Goal: Task Accomplishment & Management: Use online tool/utility

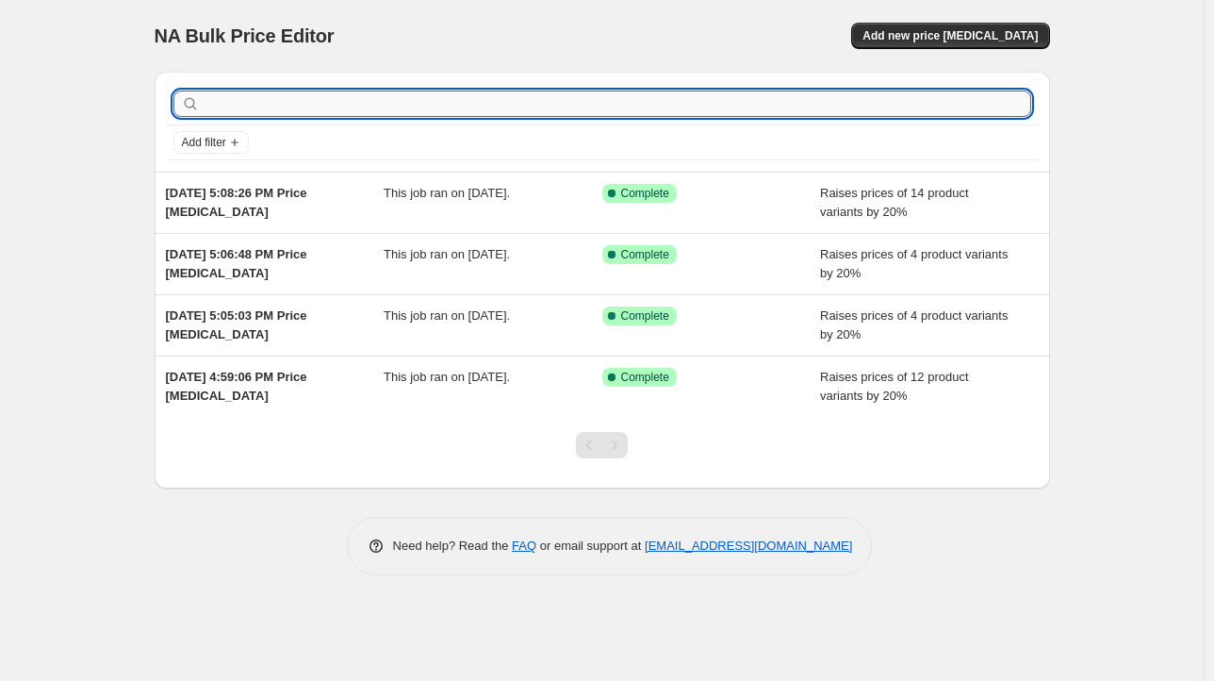
click at [429, 105] on input "text" at bounding box center [618, 103] width 828 height 26
click at [228, 145] on icon "Add filter" at bounding box center [234, 142] width 15 height 15
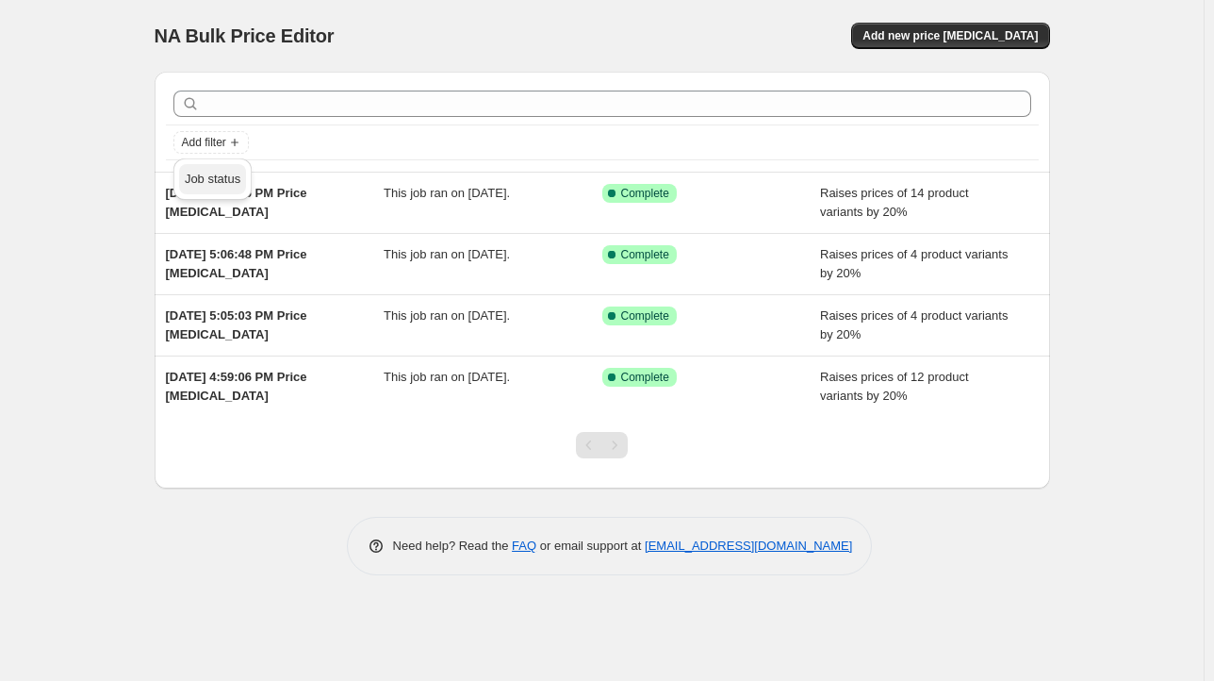
click at [222, 182] on span "Job status" at bounding box center [213, 179] width 56 height 14
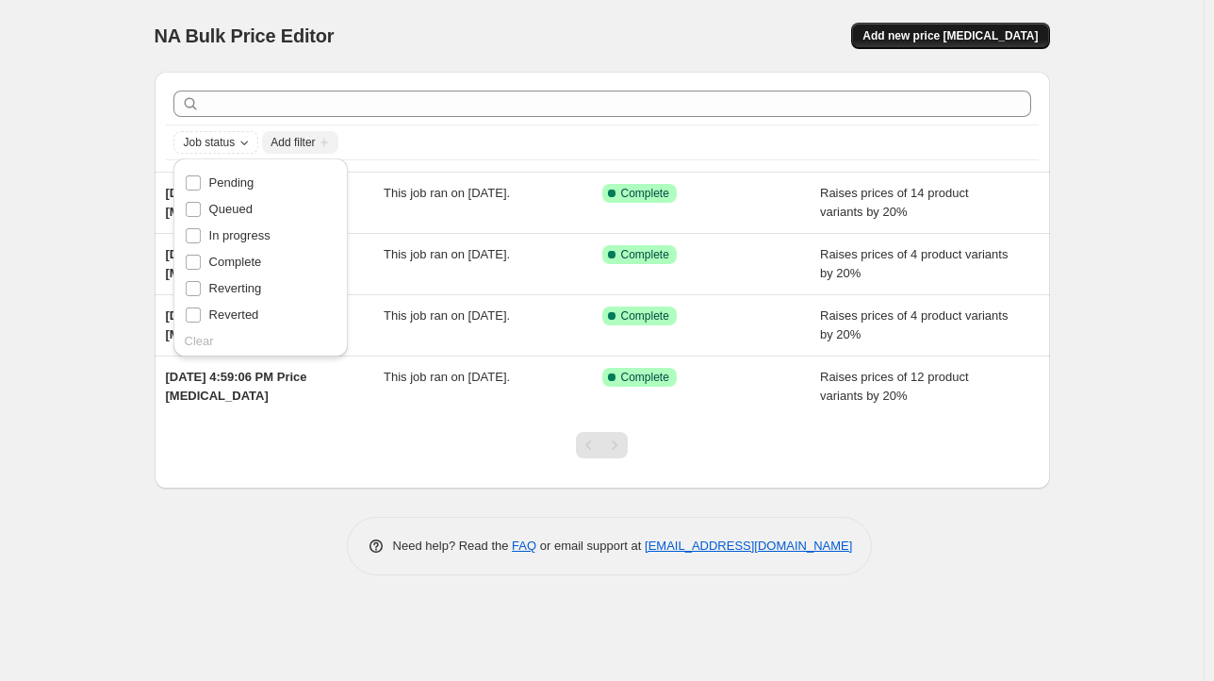
click at [927, 42] on span "Add new price change job" at bounding box center [949, 35] width 175 height 15
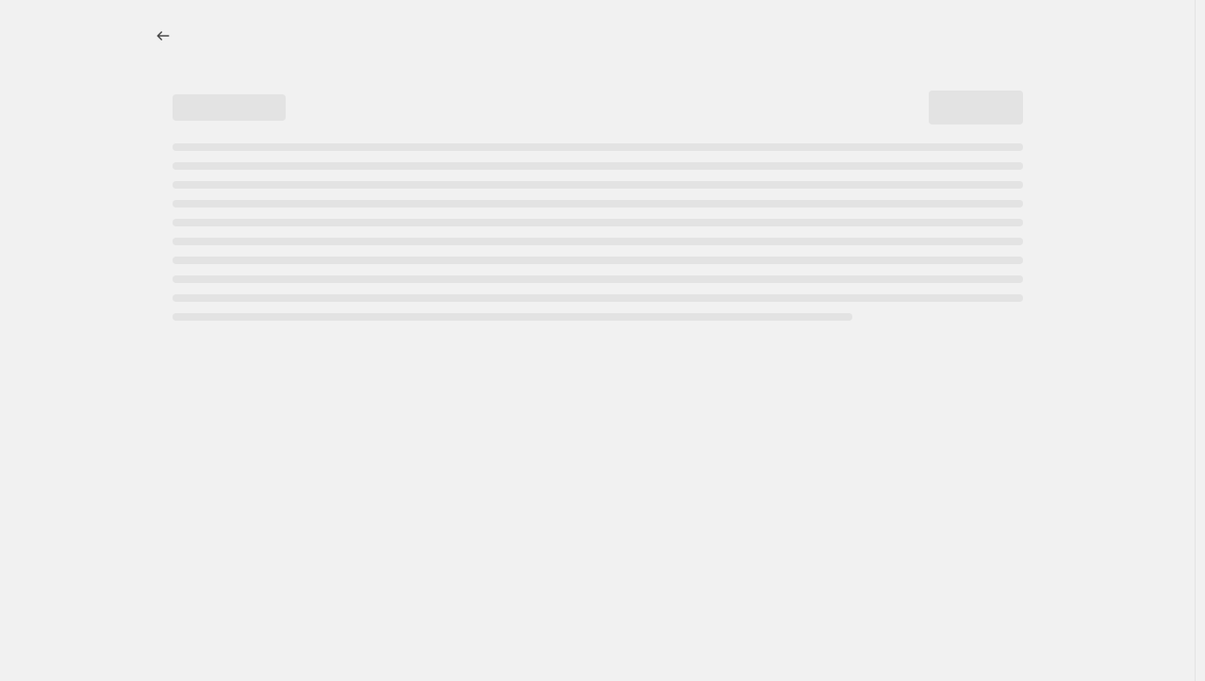
select select "percentage"
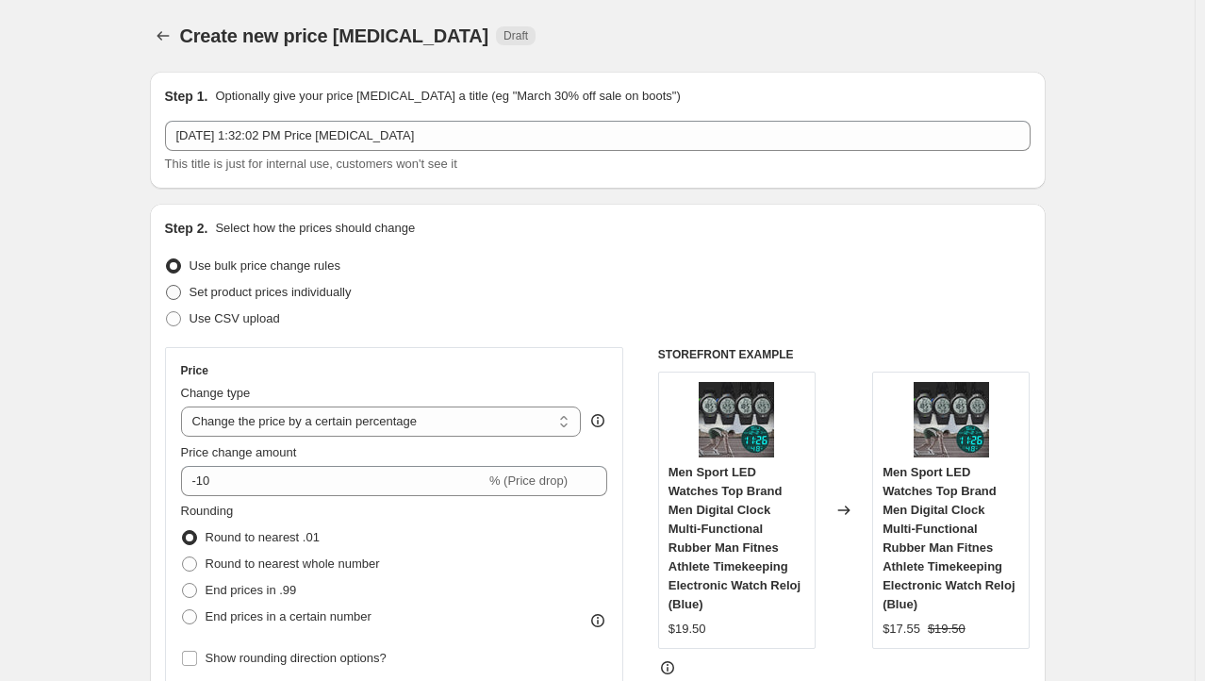
click at [286, 300] on span "Set product prices individually" at bounding box center [270, 292] width 162 height 19
click at [167, 286] on input "Set product prices individually" at bounding box center [166, 285] width 1 height 1
radio input "true"
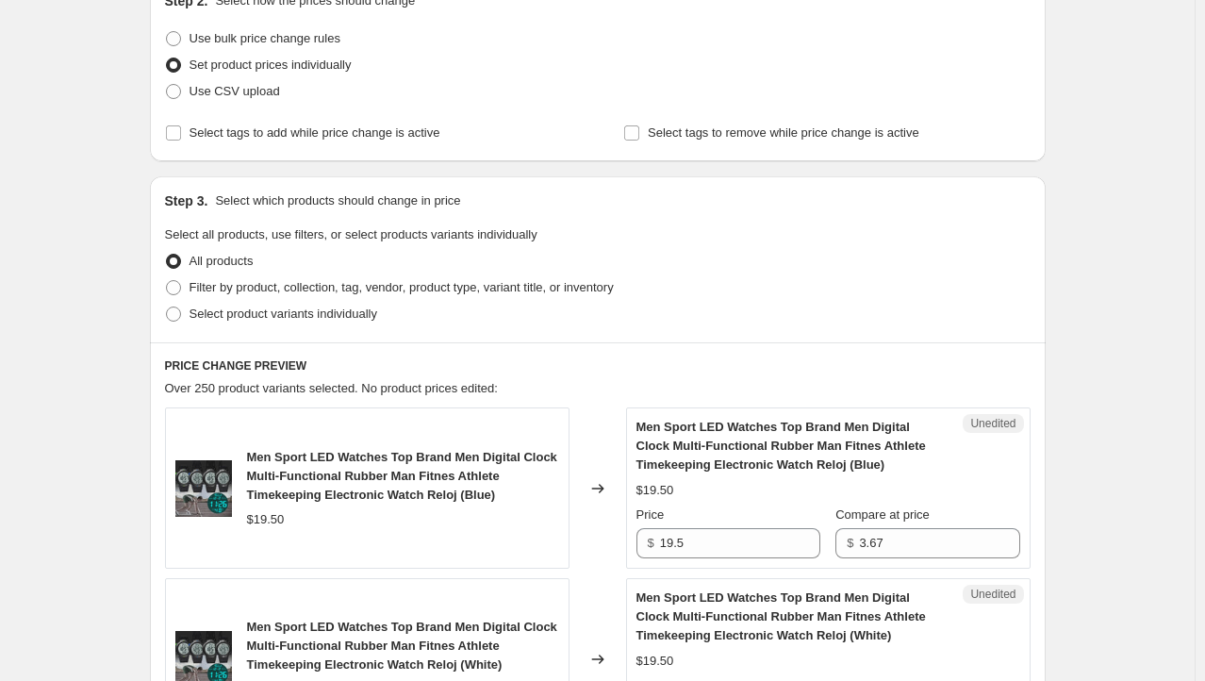
scroll to position [39, 0]
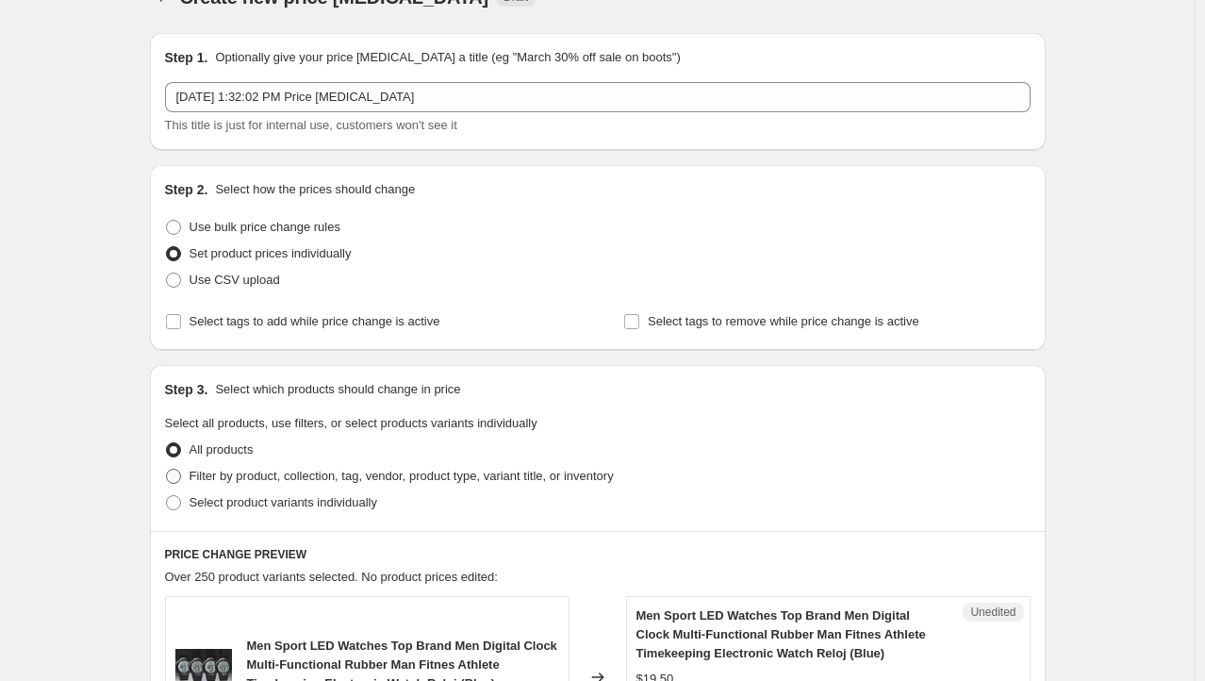
click at [174, 474] on span at bounding box center [173, 475] width 15 height 15
click at [167, 469] on input "Filter by product, collection, tag, vendor, product type, variant title, or inv…" at bounding box center [166, 468] width 1 height 1
radio input "true"
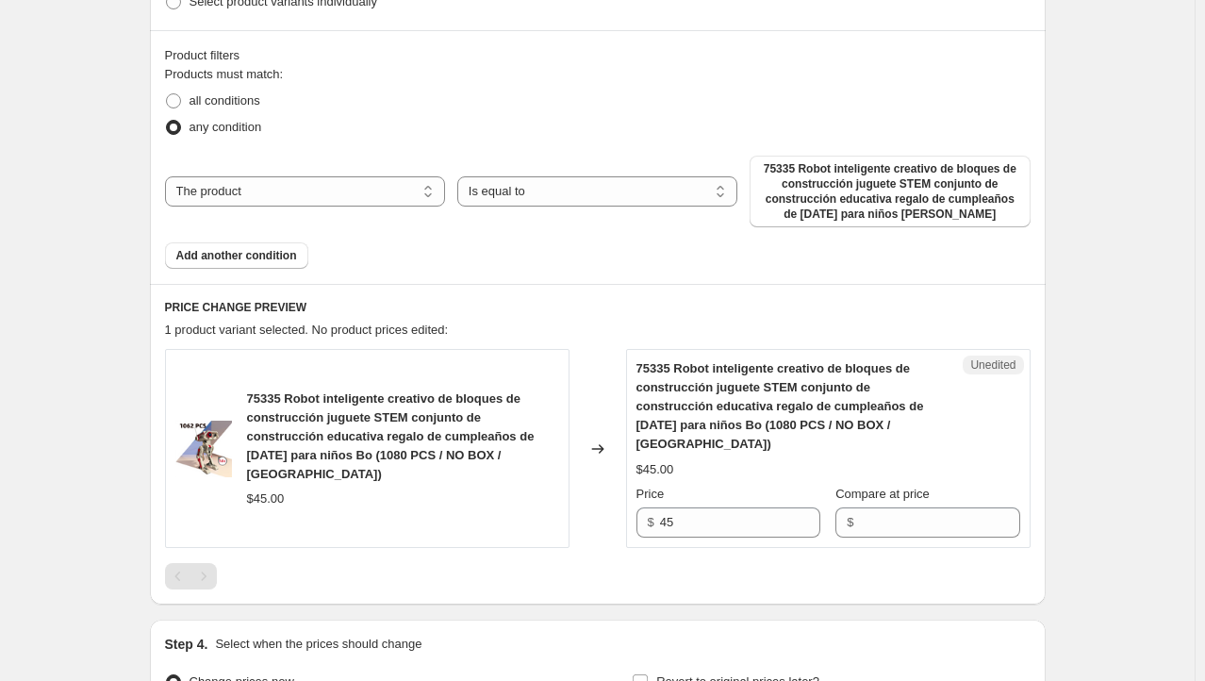
scroll to position [524, 0]
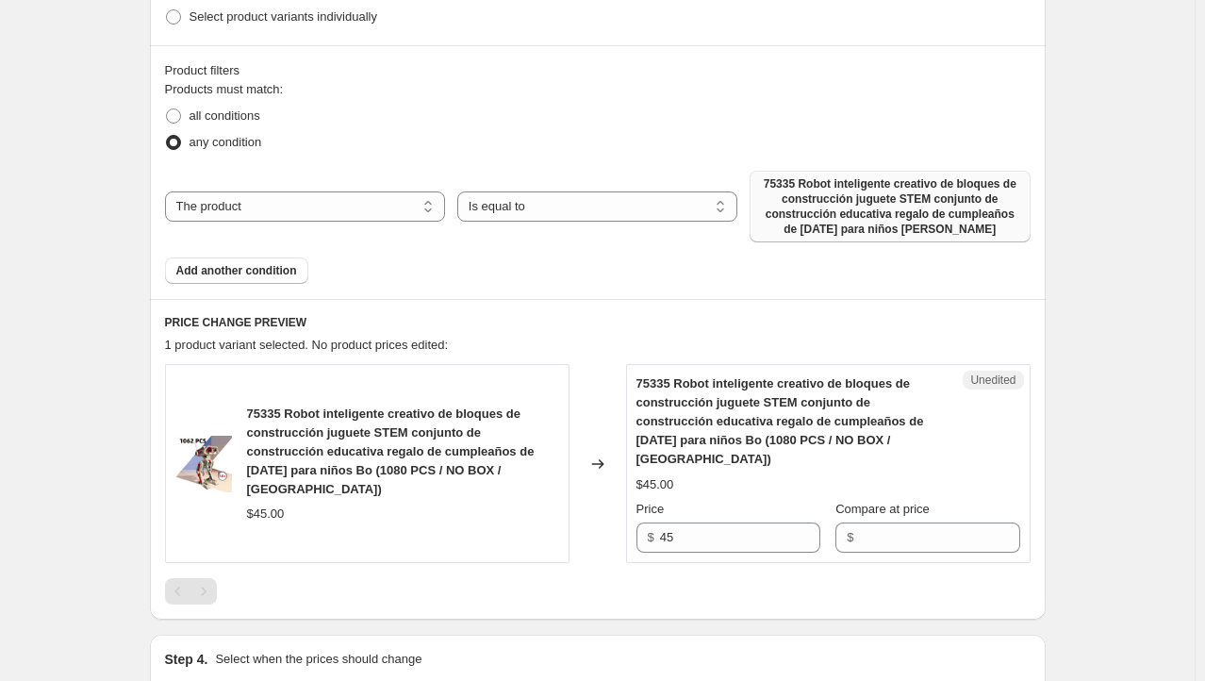
click at [908, 202] on span "75335 Robot inteligente creativo de bloques de construcción juguete STEM conjun…" at bounding box center [889, 206] width 257 height 60
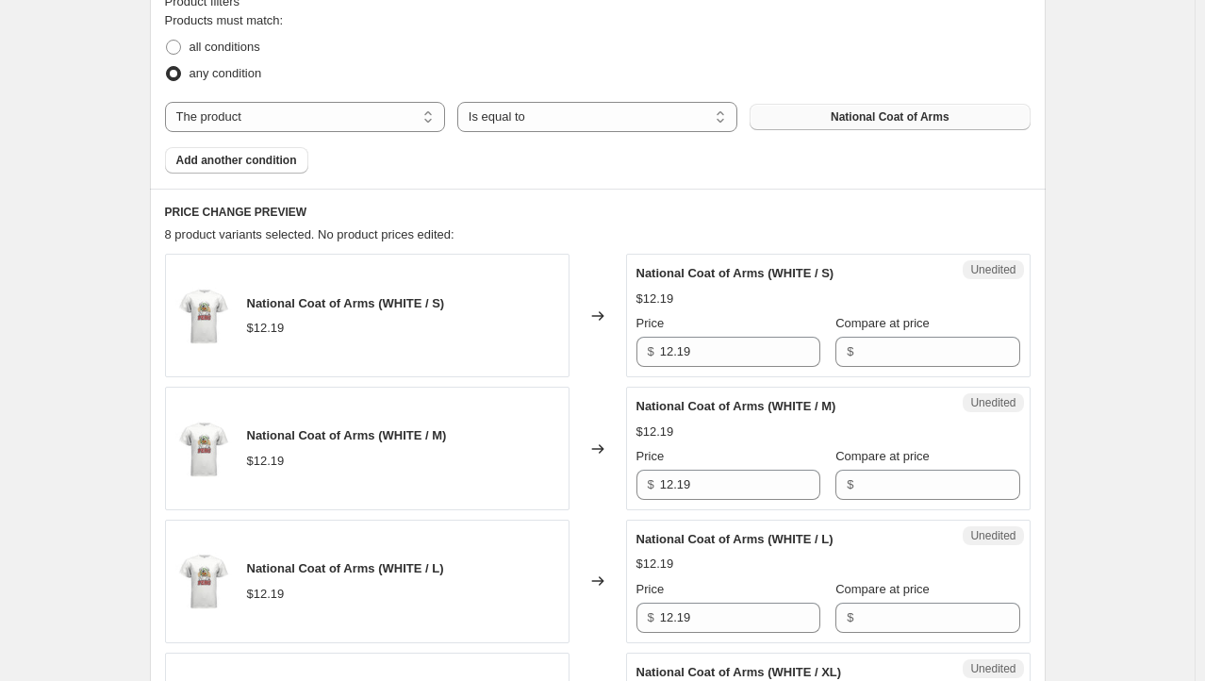
scroll to position [68, 0]
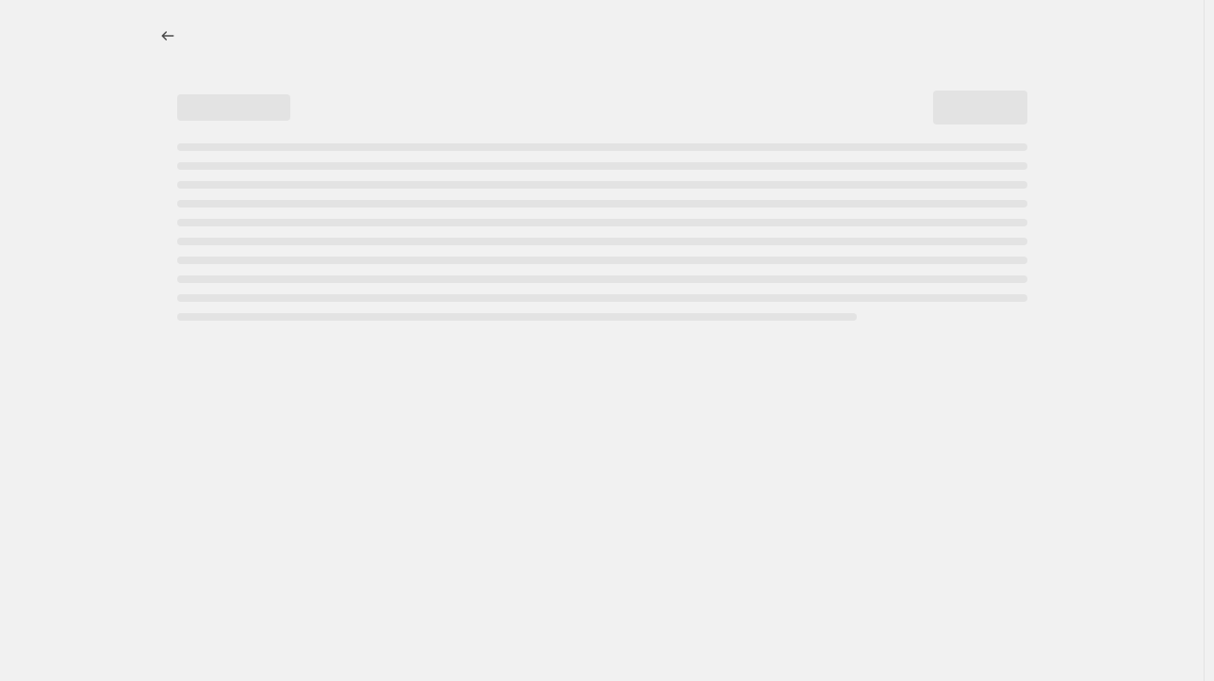
select select "percentage"
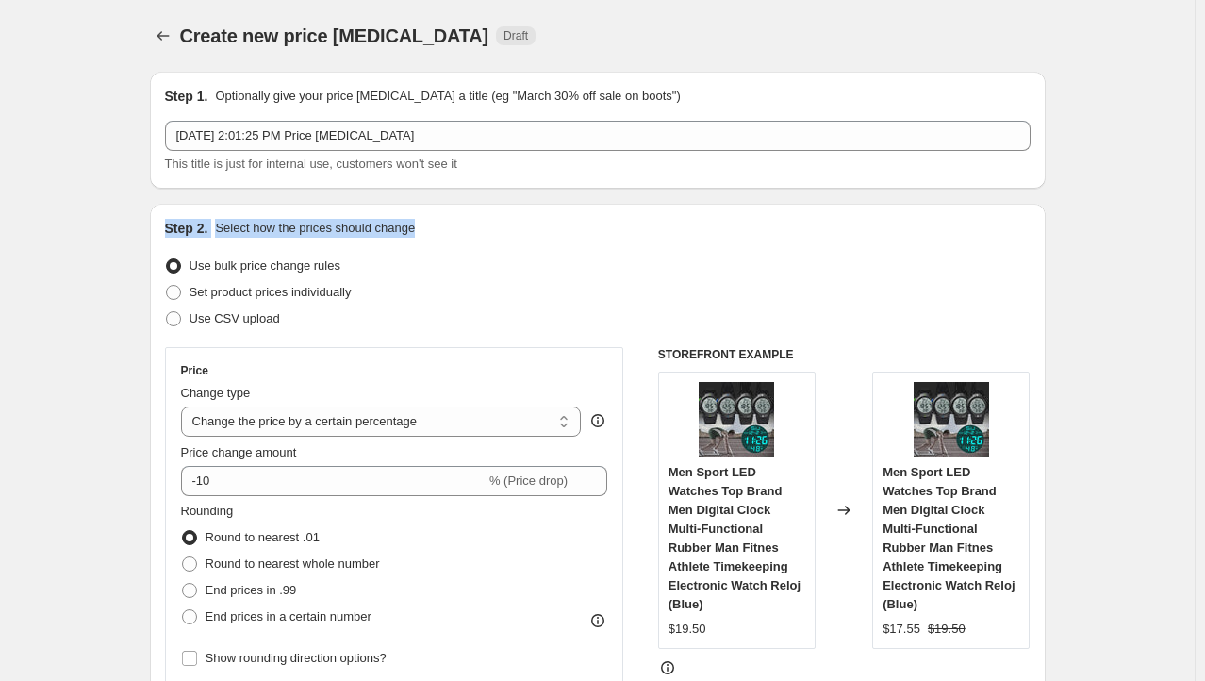
drag, startPoint x: 1198, startPoint y: 181, endPoint x: 1217, endPoint y: 223, distance: 46.4
click at [1205, 223] on html "Home Settings Plans Skip to content Create new price change job. This page is r…" at bounding box center [602, 340] width 1205 height 681
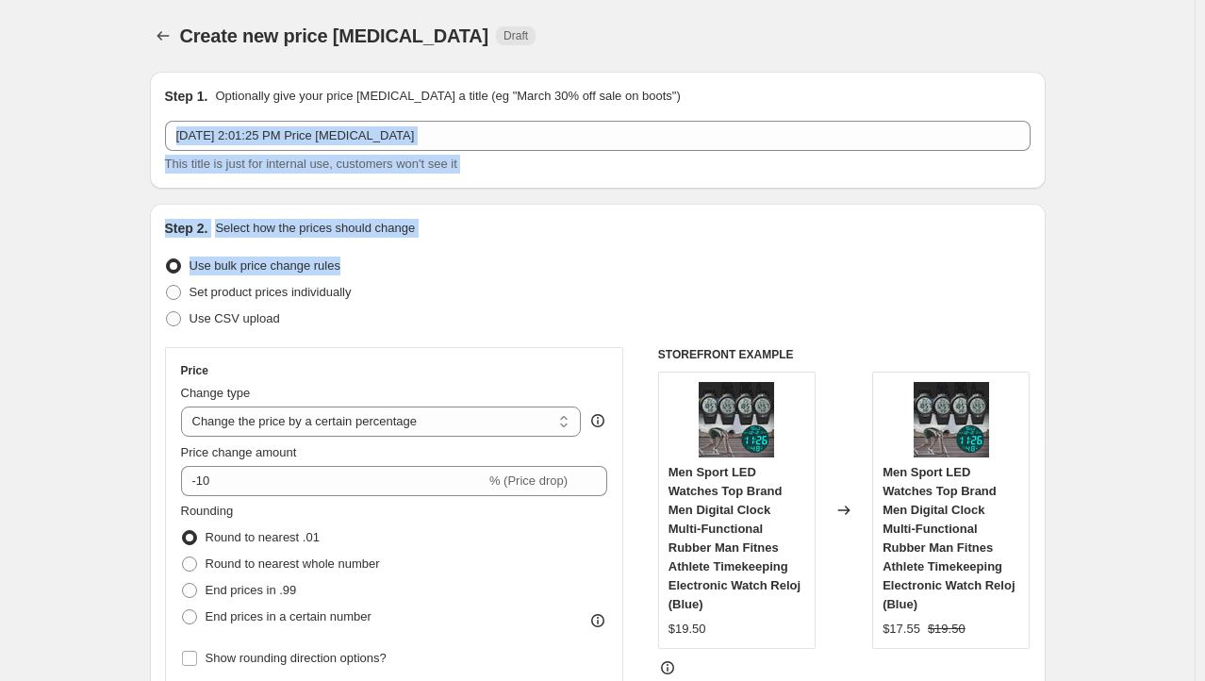
drag, startPoint x: 1203, startPoint y: 146, endPoint x: 1213, endPoint y: 231, distance: 85.5
click at [1205, 241] on html "Home Settings Plans Skip to content Create new price change job. This page is r…" at bounding box center [602, 340] width 1205 height 681
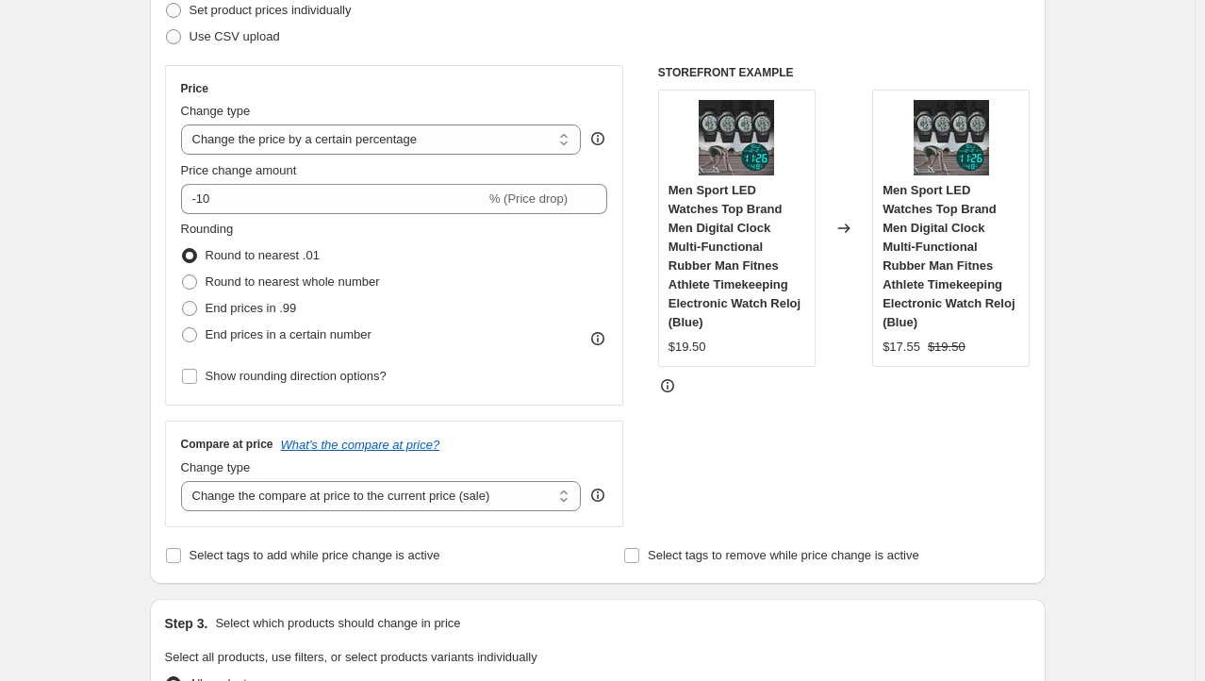
scroll to position [323, 0]
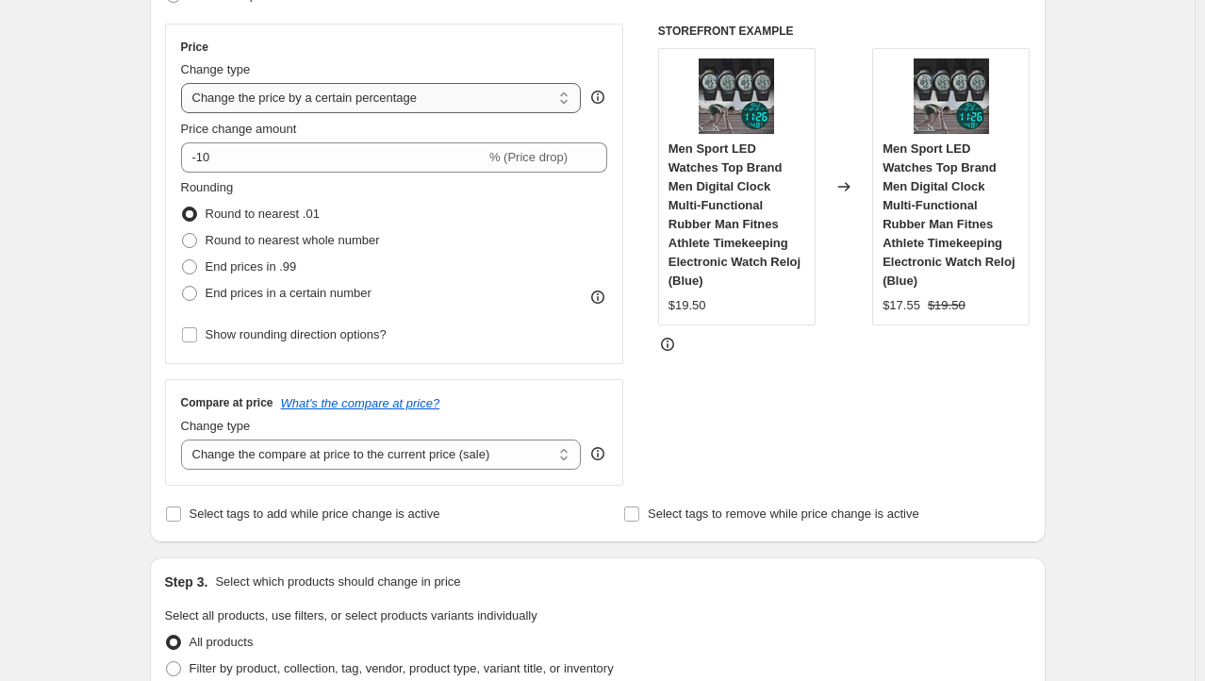
click at [577, 99] on select "Change the price to a certain amount Change the price by a certain amount Chang…" at bounding box center [381, 98] width 401 height 30
click at [185, 83] on select "Change the price to a certain amount Change the price by a certain amount Chang…" at bounding box center [381, 98] width 401 height 30
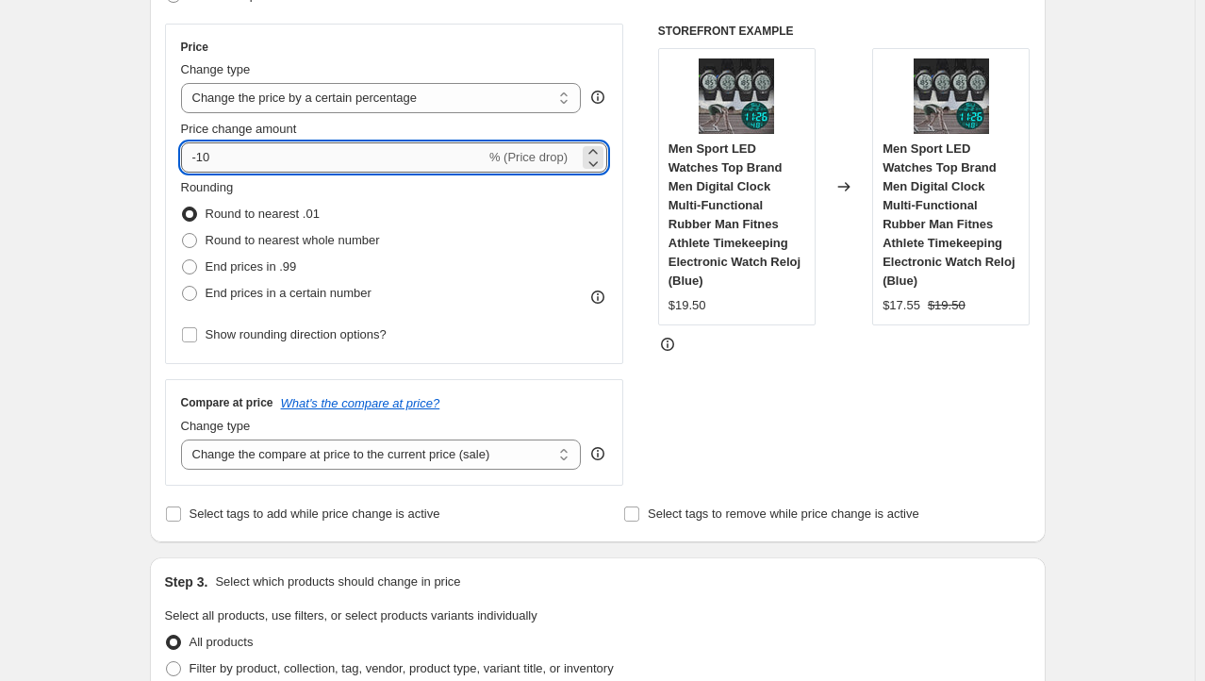
click at [273, 169] on input "-10" at bounding box center [333, 157] width 304 height 30
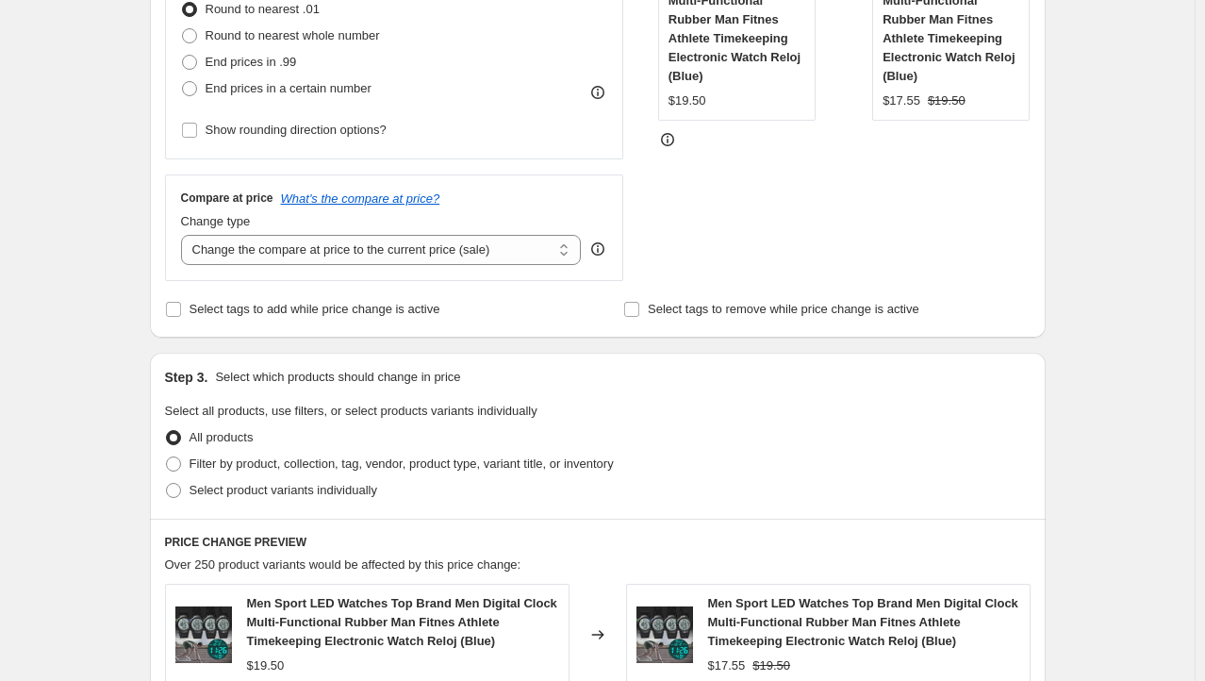
scroll to position [533, 0]
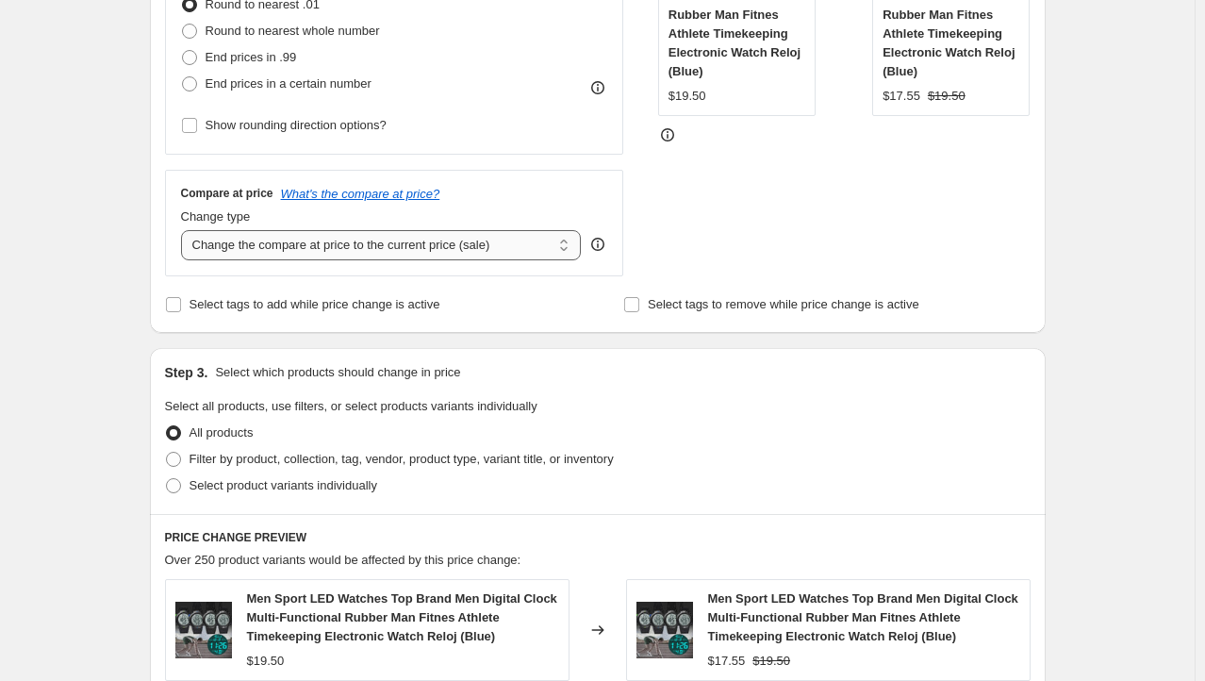
type input "20"
click at [567, 249] on select "Change the compare at price to the current price (sale) Change the compare at p…" at bounding box center [381, 245] width 401 height 30
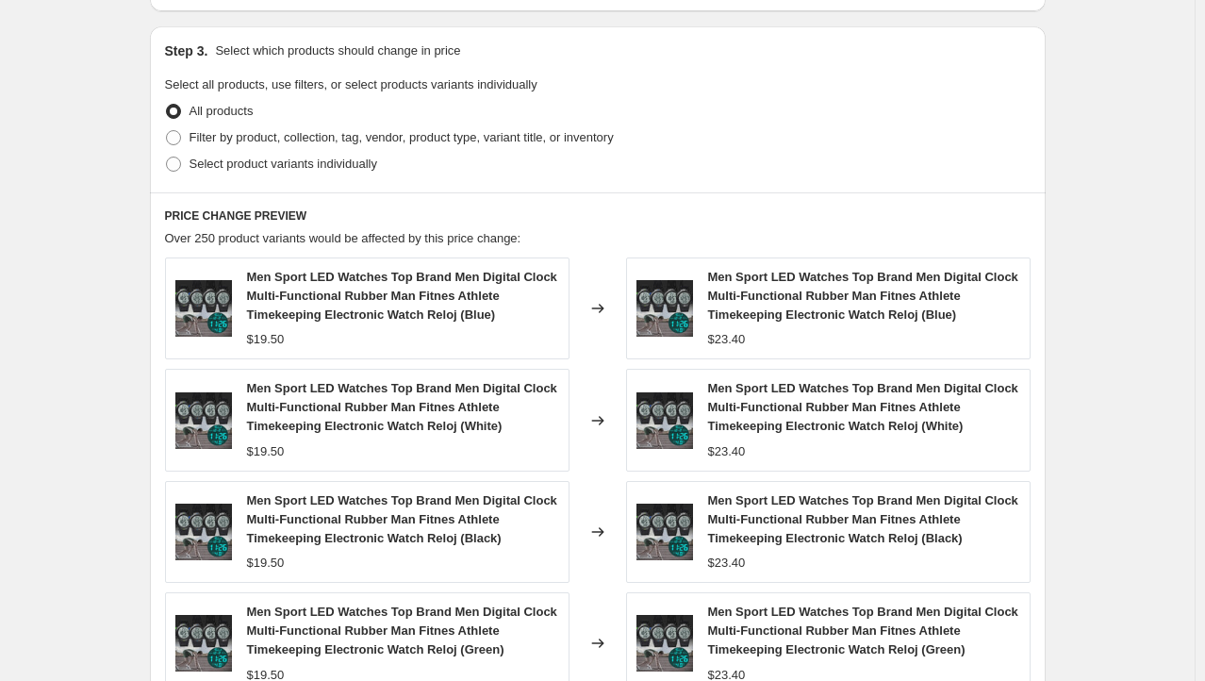
scroll to position [856, 0]
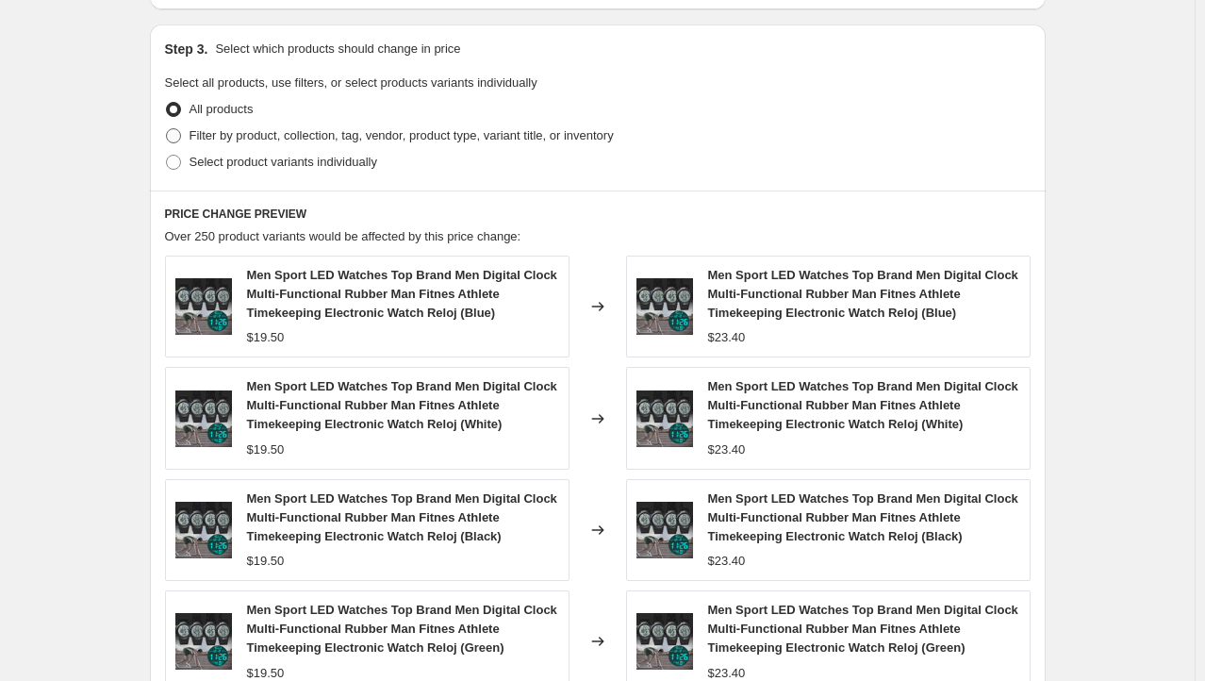
click at [181, 141] on span at bounding box center [173, 135] width 15 height 15
click at [167, 129] on input "Filter by product, collection, tag, vendor, product type, variant title, or inv…" at bounding box center [166, 128] width 1 height 1
radio input "true"
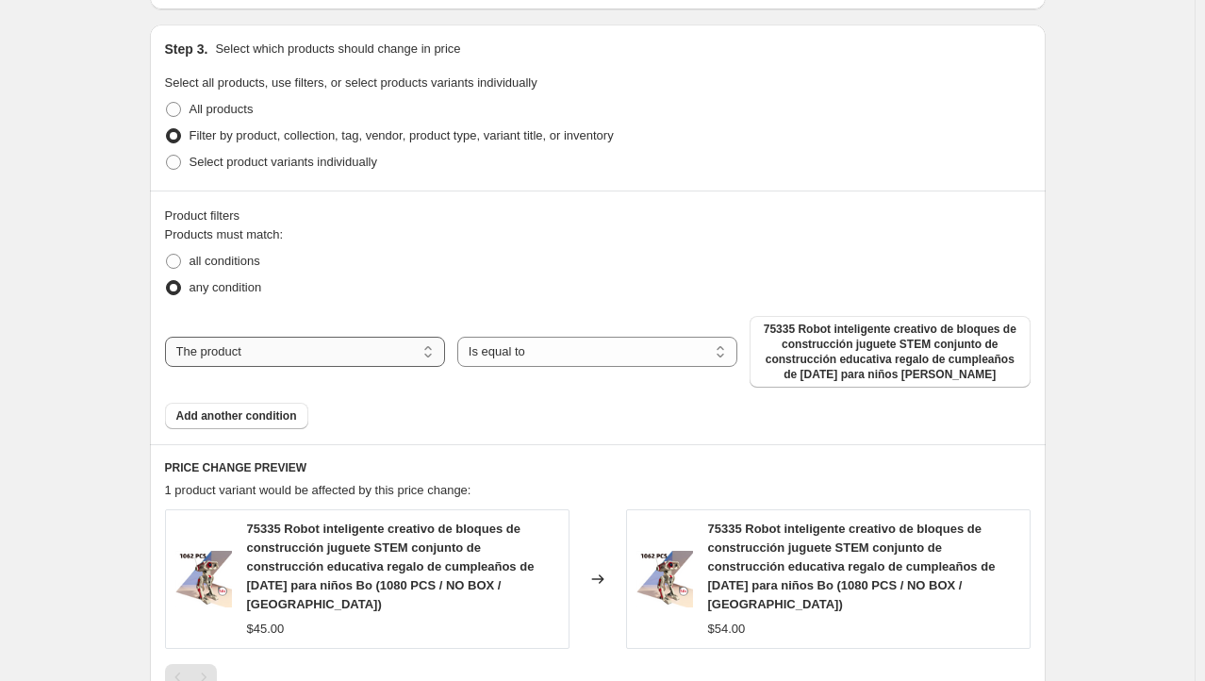
click at [402, 347] on select "The product The product's collection The product's tag The product's vendor The…" at bounding box center [305, 351] width 280 height 30
click at [169, 336] on select "The product The product's collection The product's tag The product's vendor The…" at bounding box center [305, 351] width 280 height 30
click at [294, 408] on span "Add another condition" at bounding box center [236, 415] width 121 height 15
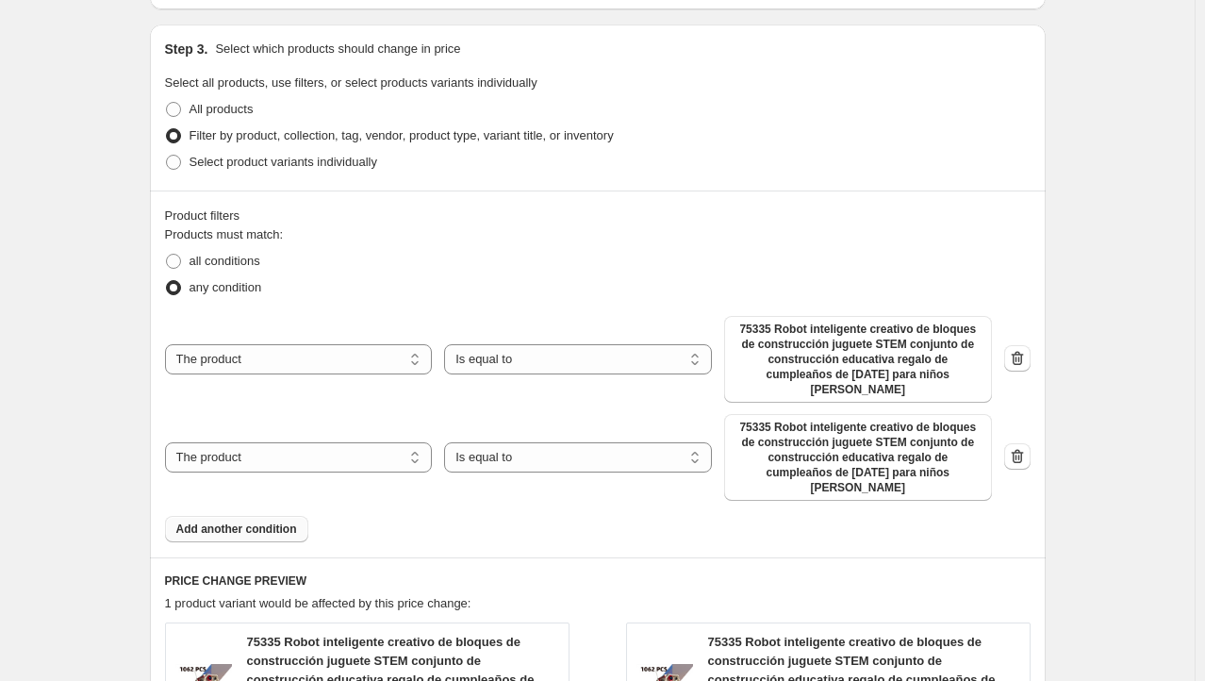
click at [1006, 434] on div "The product The product's collection The product's tag The product's vendor The…" at bounding box center [597, 457] width 865 height 87
click at [1021, 447] on icon "button" at bounding box center [1017, 456] width 19 height 19
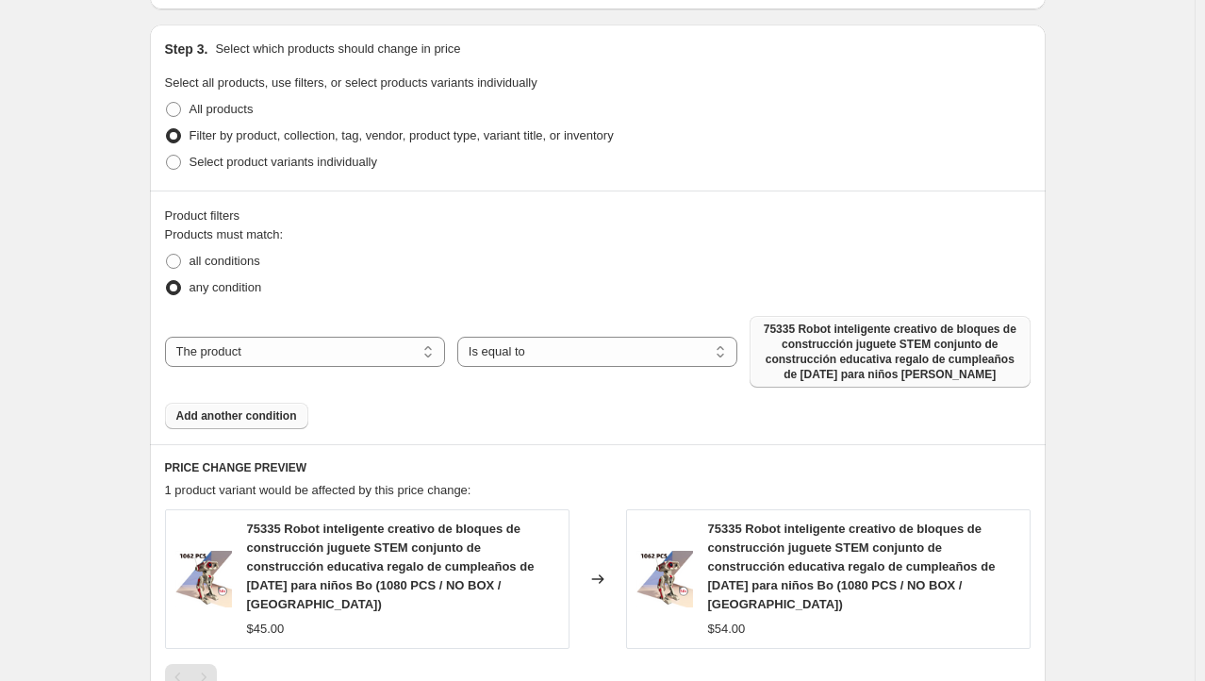
click at [934, 368] on span "75335 Robot inteligente creativo de bloques de construcción juguete STEM conjun…" at bounding box center [889, 351] width 257 height 60
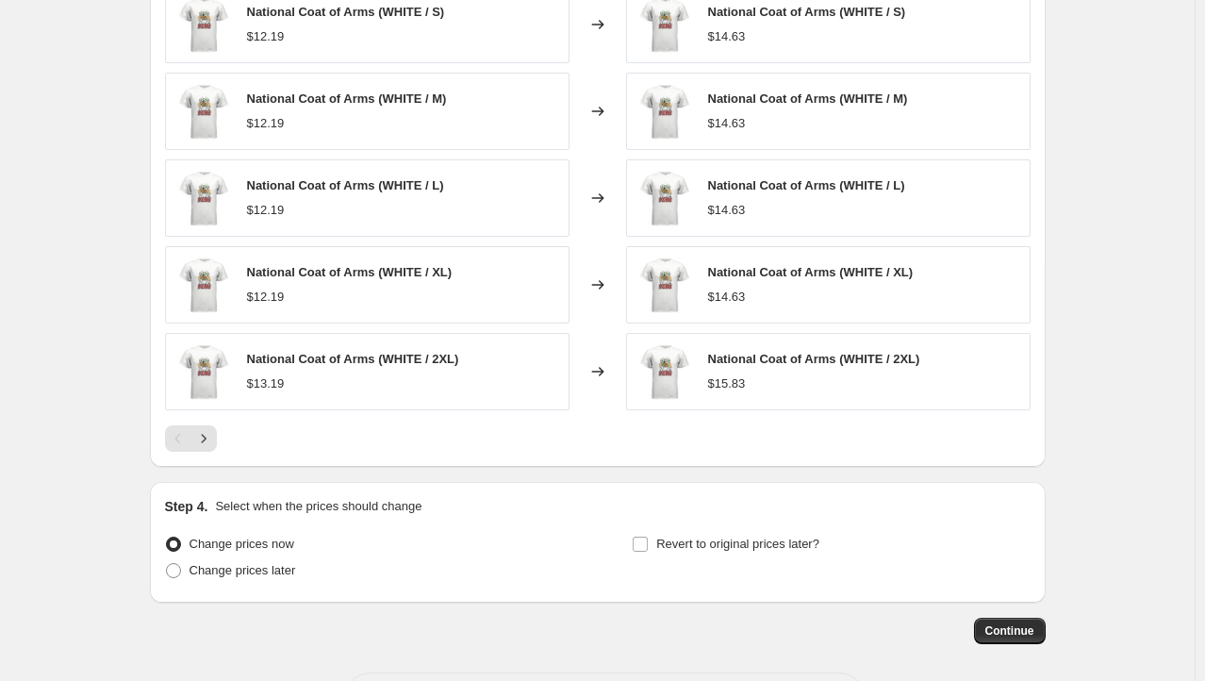
scroll to position [1414, 0]
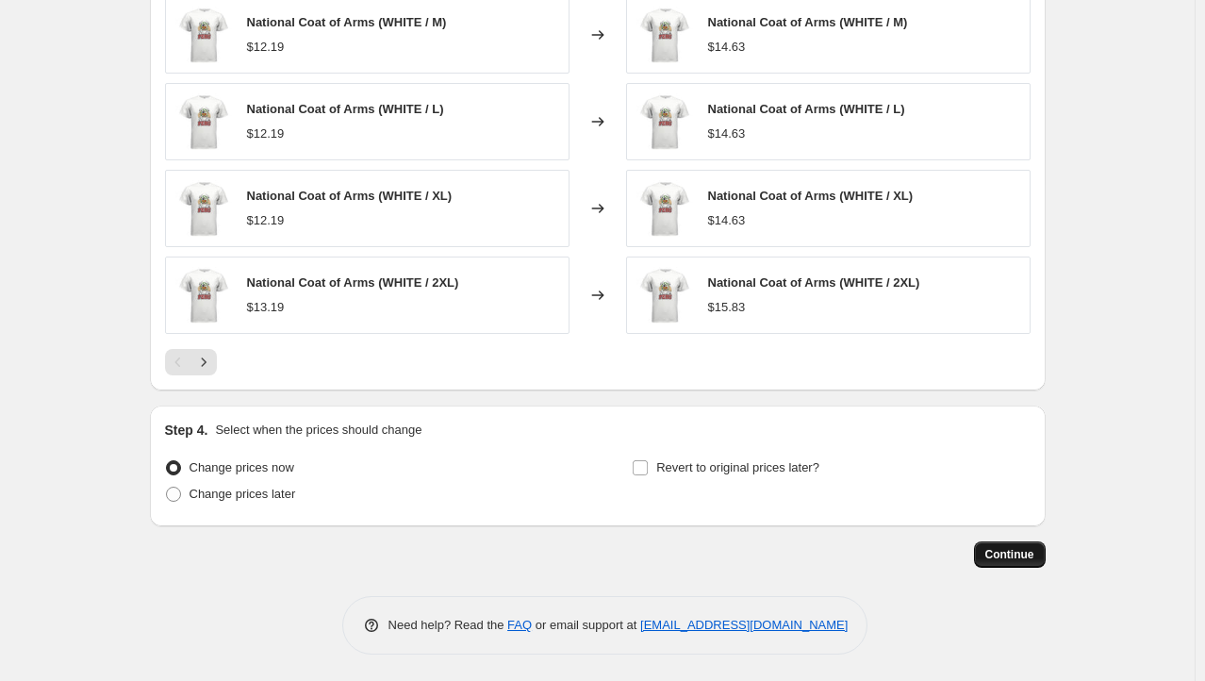
click at [1016, 552] on span "Continue" at bounding box center [1009, 554] width 49 height 15
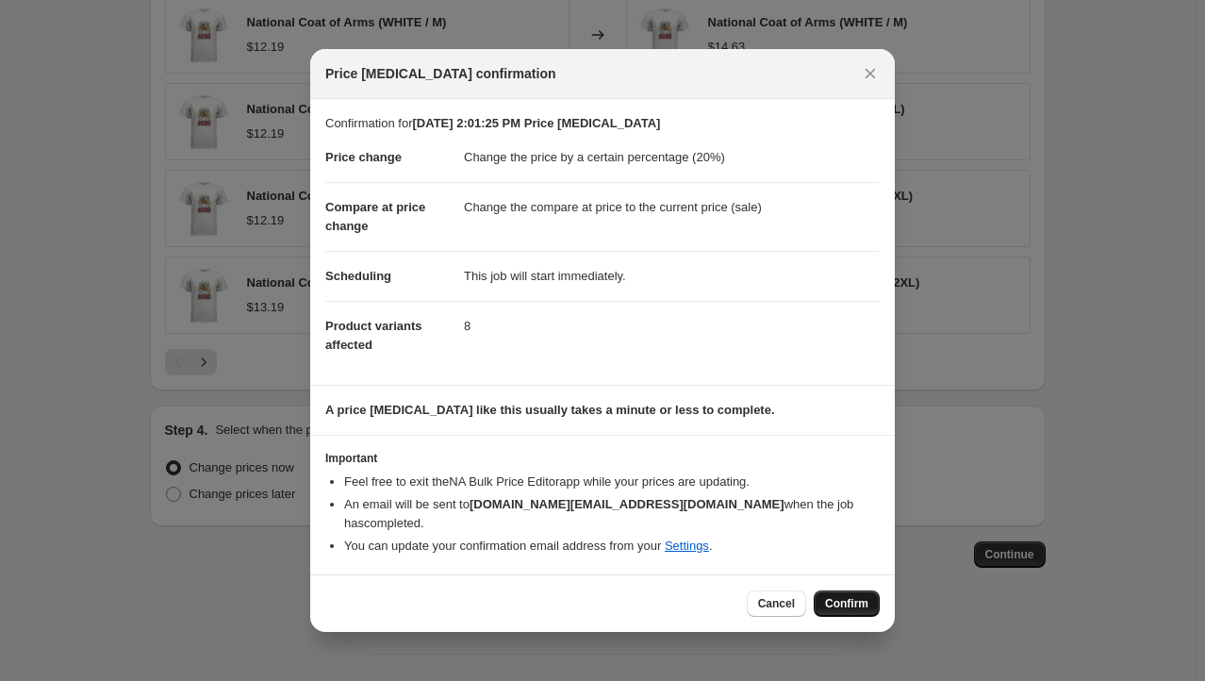
click at [833, 596] on span "Confirm" at bounding box center [846, 603] width 43 height 15
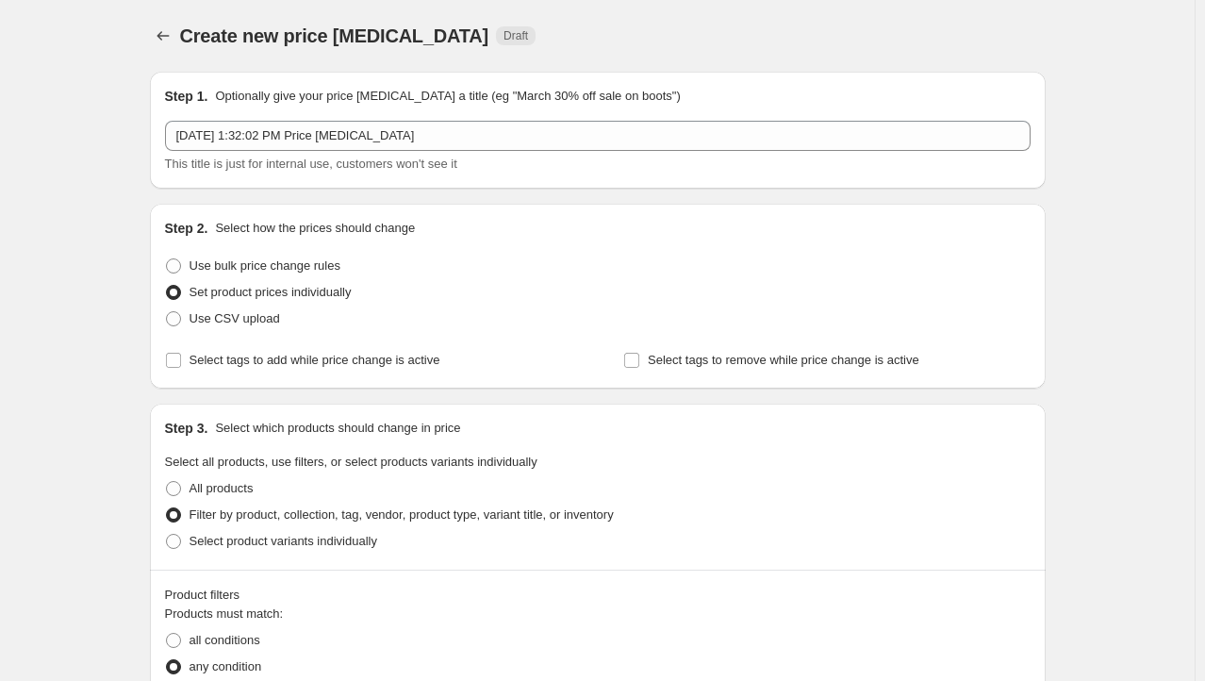
scroll to position [68, 0]
